Goal: Transaction & Acquisition: Book appointment/travel/reservation

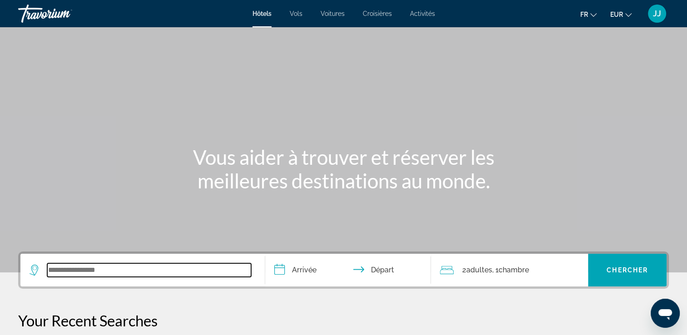
click at [73, 274] on input "Search widget" at bounding box center [149, 270] width 204 height 14
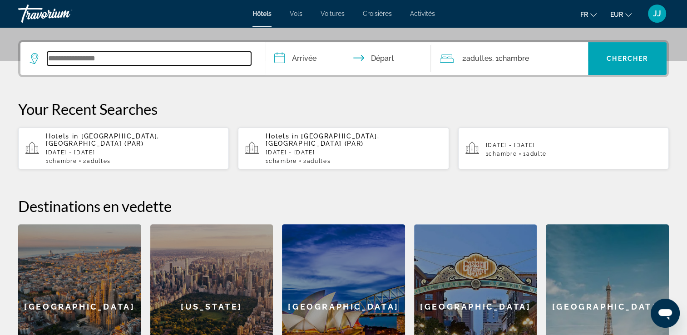
scroll to position [222, 0]
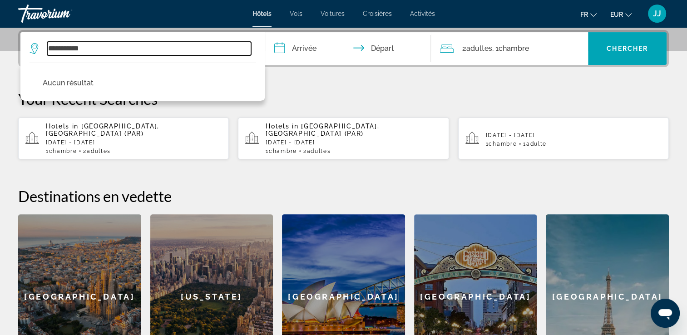
type input "**********"
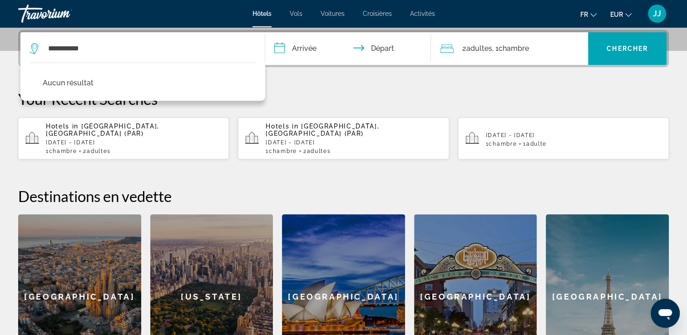
click at [309, 49] on input "**********" at bounding box center [350, 49] width 170 height 35
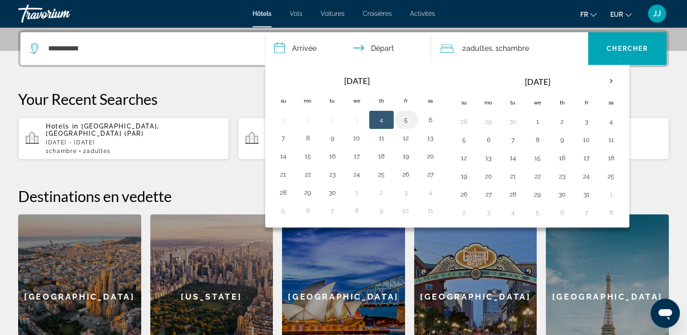
click at [404, 119] on button "5" at bounding box center [406, 120] width 15 height 13
click at [281, 143] on button "7" at bounding box center [283, 138] width 15 height 13
type input "**********"
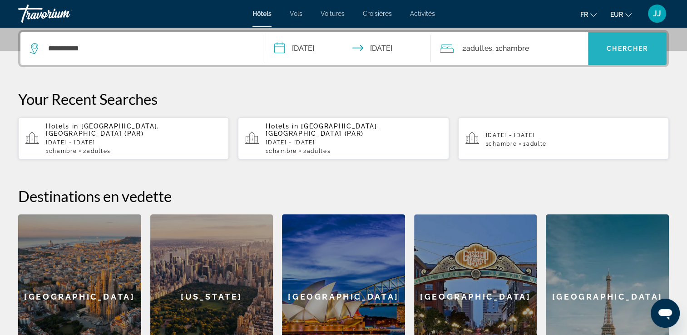
click at [627, 52] on span "Search widget" at bounding box center [627, 49] width 79 height 22
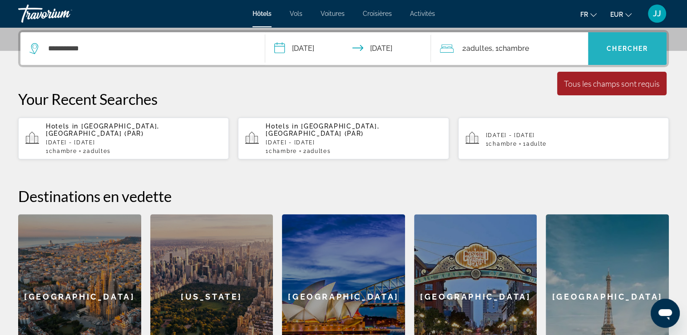
click at [625, 48] on span "Chercher" at bounding box center [627, 48] width 41 height 7
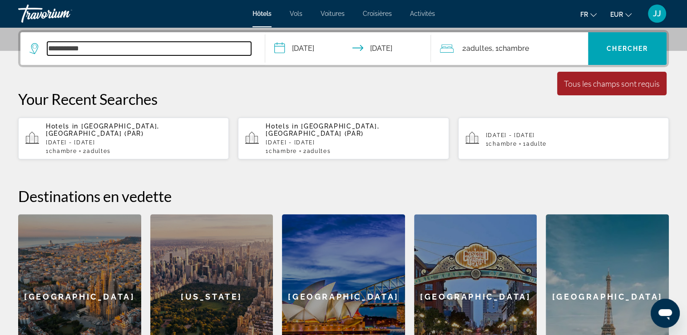
click at [96, 50] on input "**********" at bounding box center [149, 49] width 204 height 14
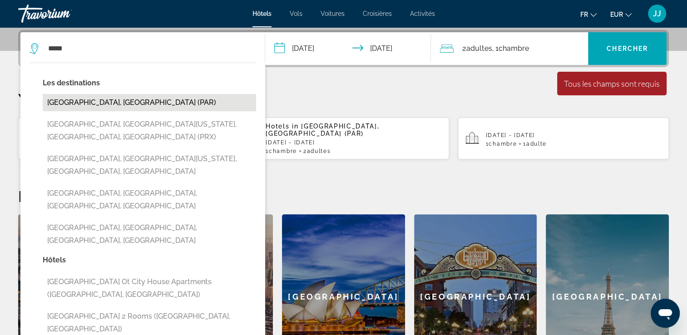
click at [122, 103] on button "[GEOGRAPHIC_DATA], [GEOGRAPHIC_DATA] (PAR)" at bounding box center [149, 102] width 213 height 17
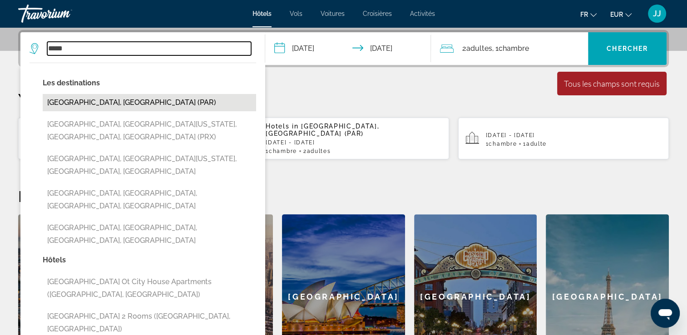
type input "**********"
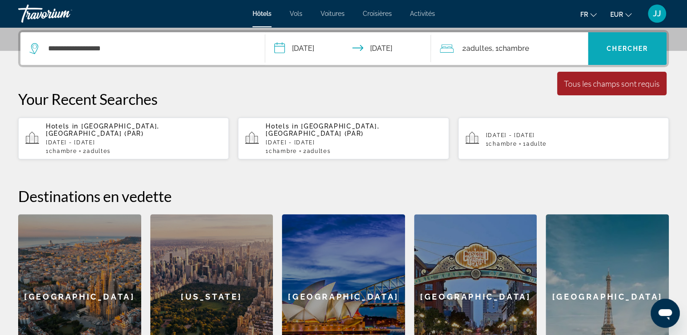
click at [619, 52] on span "Search widget" at bounding box center [627, 49] width 79 height 22
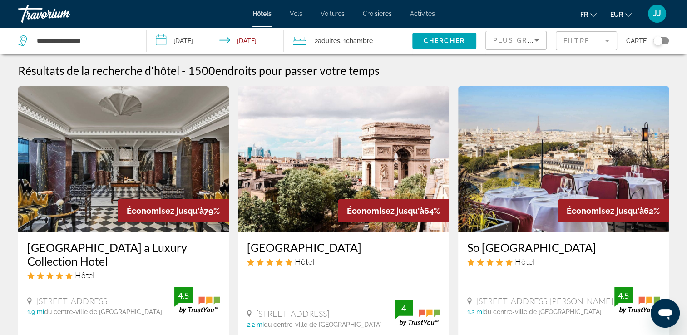
click at [539, 40] on icon "Sort by" at bounding box center [536, 40] width 11 height 11
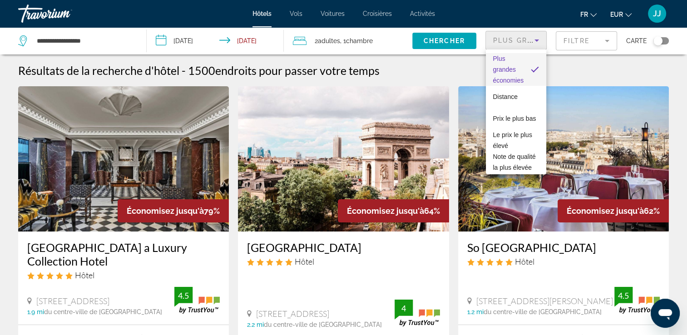
drag, startPoint x: 659, startPoint y: 42, endPoint x: 668, endPoint y: 42, distance: 8.6
click at [668, 42] on div at bounding box center [343, 167] width 687 height 335
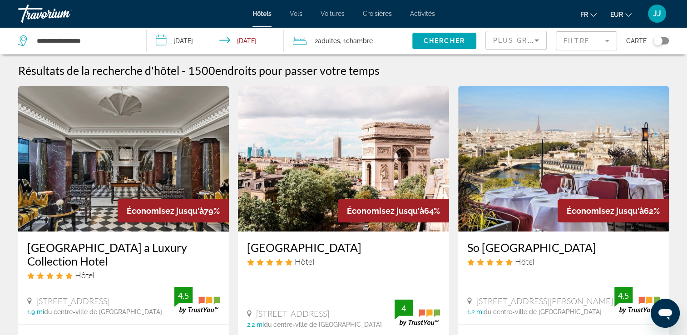
click at [663, 40] on div "Toggle map" at bounding box center [660, 40] width 15 height 7
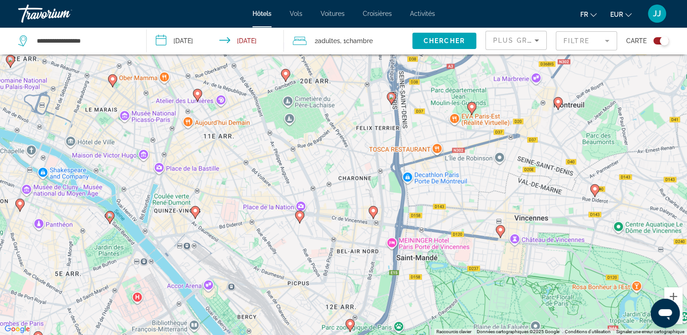
drag, startPoint x: 233, startPoint y: 109, endPoint x: 271, endPoint y: 174, distance: 74.7
click at [271, 174] on div "Pour activer le glissement avec le clavier, appuyez sur Alt+Entrée. Une fois ce…" at bounding box center [343, 167] width 687 height 335
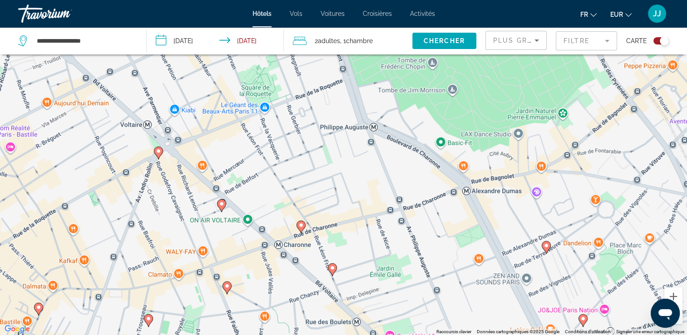
drag, startPoint x: 242, startPoint y: 112, endPoint x: 345, endPoint y: 185, distance: 126.6
click at [345, 185] on div "Pour activer le glissement avec le clavier, appuyez sur Alt+Entrée. Une fois ce…" at bounding box center [343, 167] width 687 height 335
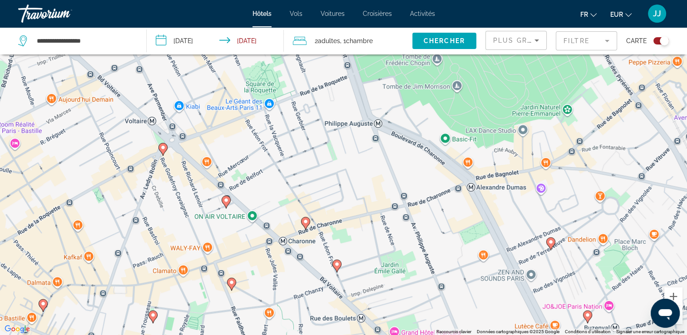
click at [227, 201] on image "Main content" at bounding box center [225, 200] width 5 height 5
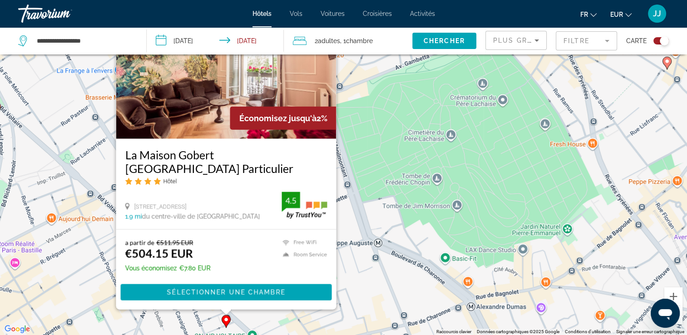
click at [381, 146] on div "Pour activer le glissement avec le clavier, appuyez sur Alt+Entrée. Une fois ce…" at bounding box center [343, 167] width 687 height 335
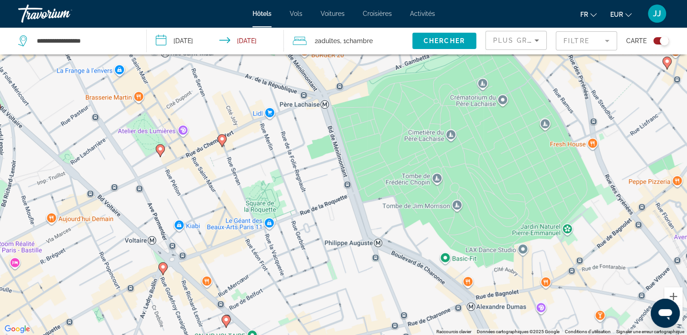
click at [161, 151] on image "Main content" at bounding box center [160, 148] width 5 height 5
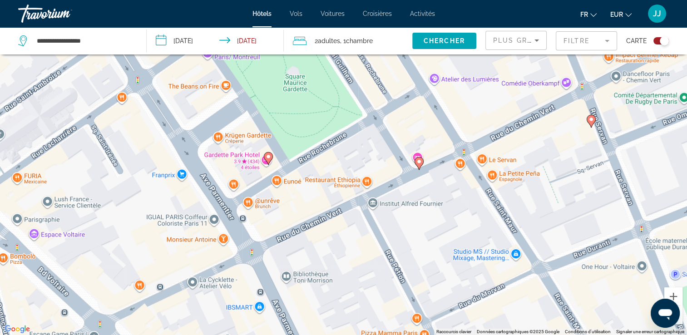
click at [418, 163] on image "Main content" at bounding box center [418, 161] width 5 height 5
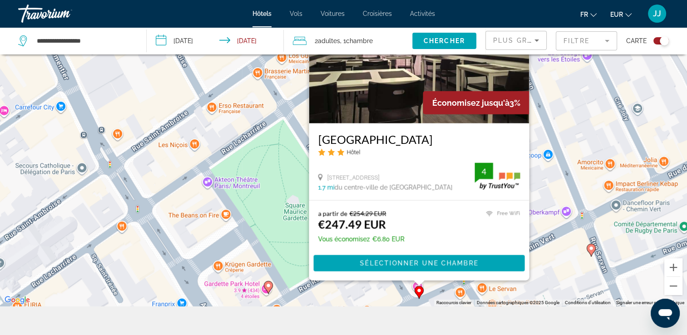
scroll to position [100, 0]
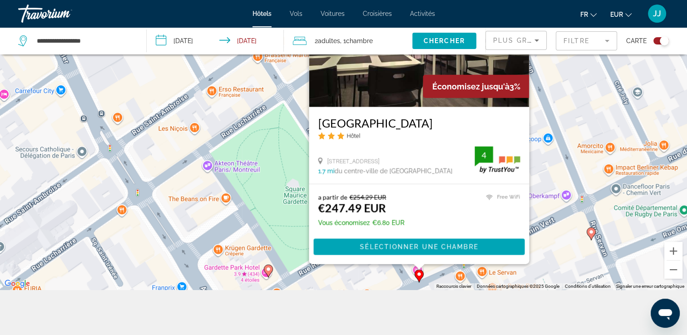
click at [575, 139] on div "Pour activer le glissement avec le clavier, appuyez sur Alt+Entrée. Une fois ce…" at bounding box center [343, 122] width 687 height 335
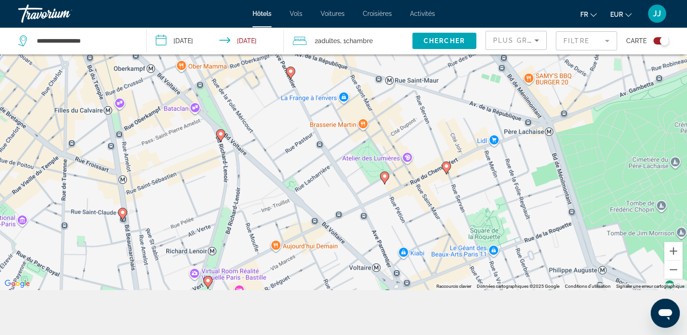
drag, startPoint x: 638, startPoint y: 155, endPoint x: 565, endPoint y: 153, distance: 72.7
click at [565, 153] on div "Pour activer le glissement avec le clavier, appuyez sur Alt+Entrée. Une fois ce…" at bounding box center [343, 122] width 687 height 335
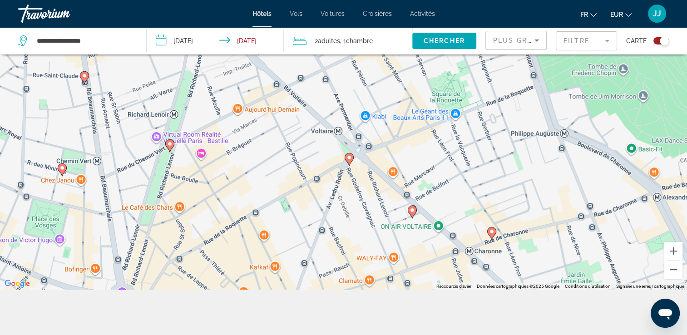
drag, startPoint x: 578, startPoint y: 196, endPoint x: 539, endPoint y: 58, distance: 142.8
click at [539, 58] on div "Pour activer le glissement avec le clavier, appuyez sur Alt+Entrée. Une fois ce…" at bounding box center [343, 122] width 687 height 335
click at [348, 159] on image "Main content" at bounding box center [348, 157] width 5 height 5
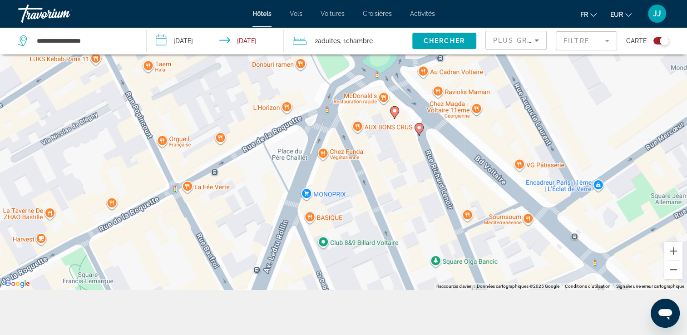
click at [417, 130] on image "Main content" at bounding box center [418, 127] width 5 height 5
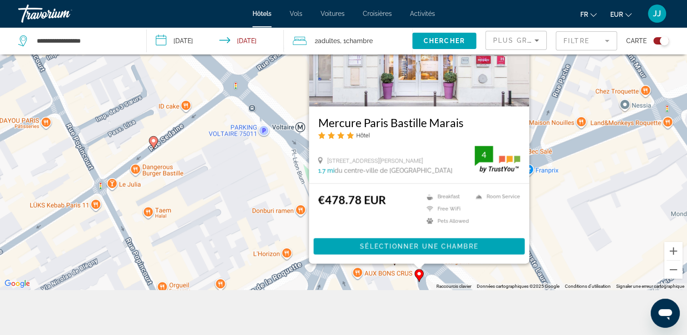
click at [608, 40] on mat-form-field "Filtre" at bounding box center [586, 40] width 61 height 19
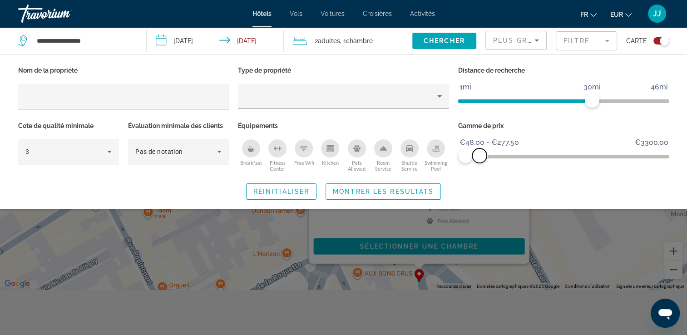
drag, startPoint x: 661, startPoint y: 157, endPoint x: 479, endPoint y: 158, distance: 181.6
click at [479, 158] on span "ngx-slider-max" at bounding box center [479, 155] width 15 height 15
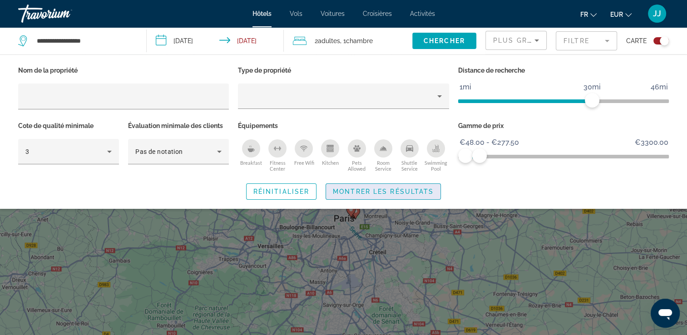
click at [405, 192] on span "Montrer les résultats" at bounding box center [383, 191] width 101 height 7
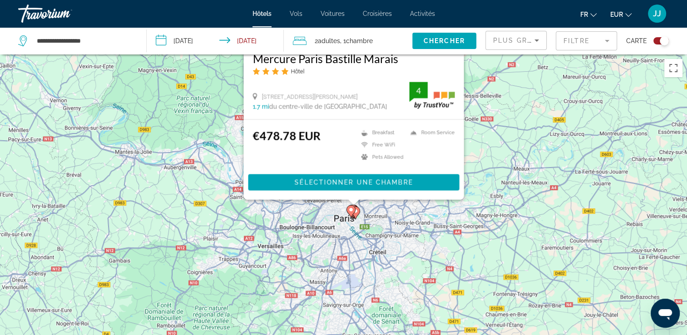
click at [398, 227] on div "Pour activer le glissement avec le clavier, appuyez sur Alt+Entrée. Une fois ce…" at bounding box center [343, 221] width 687 height 335
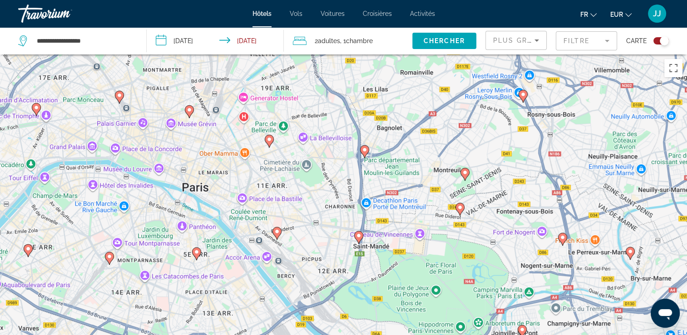
drag, startPoint x: 154, startPoint y: 176, endPoint x: 313, endPoint y: 190, distance: 159.6
click at [313, 190] on div "Pour activer le glissement avec le clavier, appuyez sur Alt+Entrée. Une fois ce…" at bounding box center [343, 221] width 687 height 335
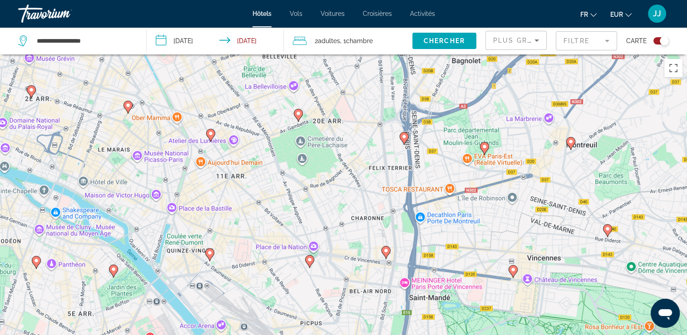
click at [210, 138] on icon "Main content" at bounding box center [210, 135] width 8 height 12
